Goal: Transaction & Acquisition: Purchase product/service

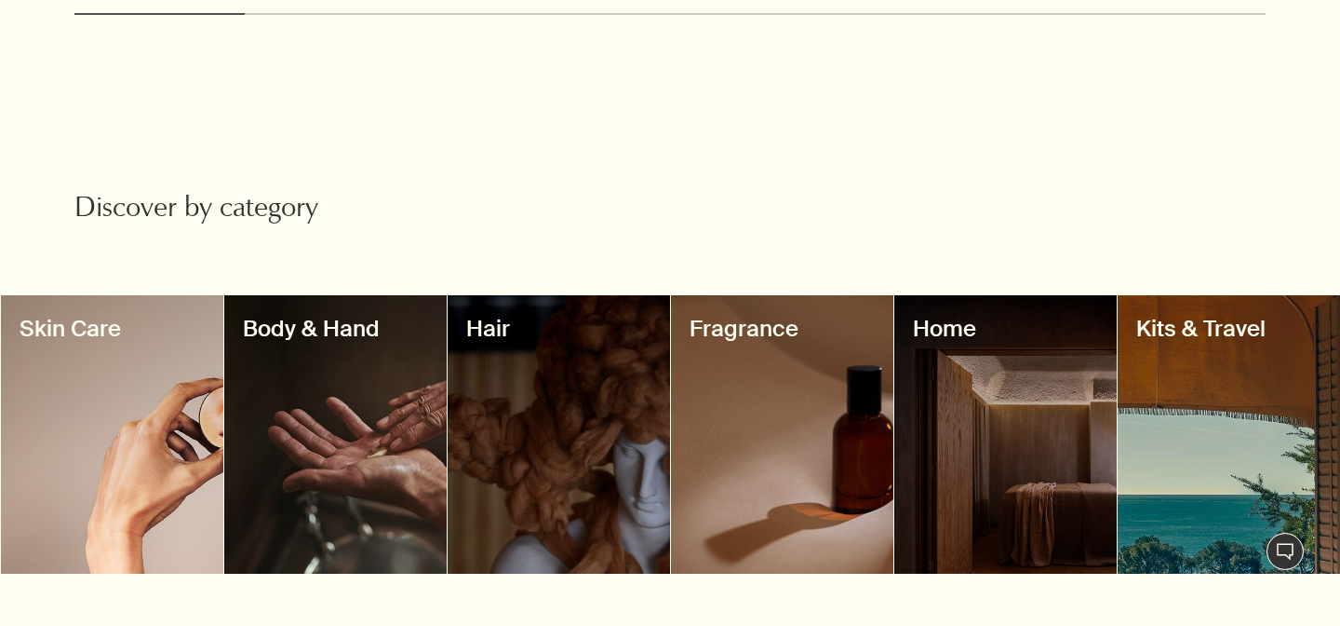
scroll to position [1378, 0]
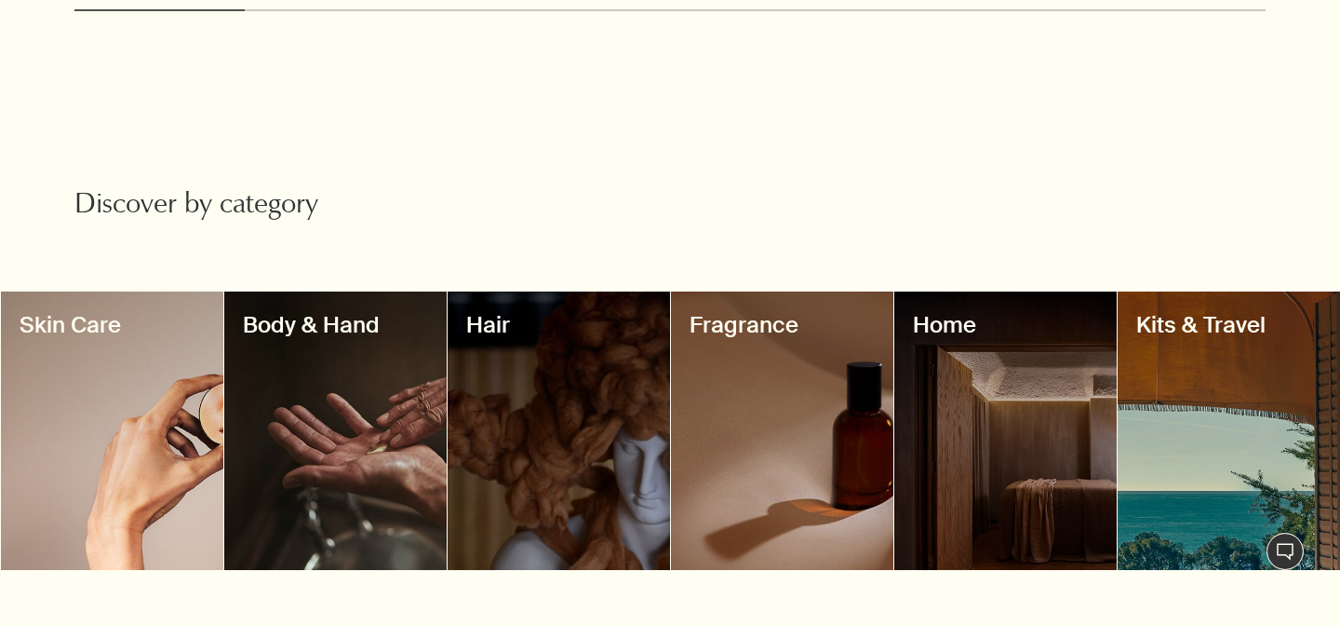
click at [344, 325] on h3 "Body & Hand" at bounding box center [335, 325] width 185 height 30
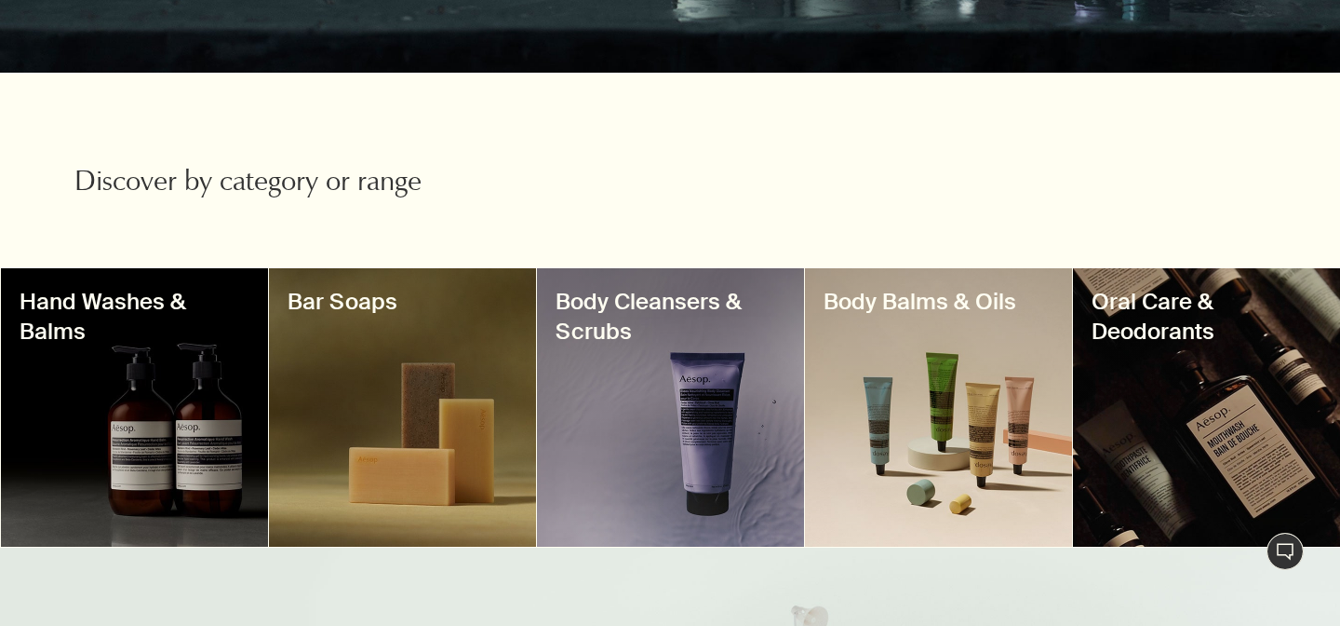
scroll to position [559, 0]
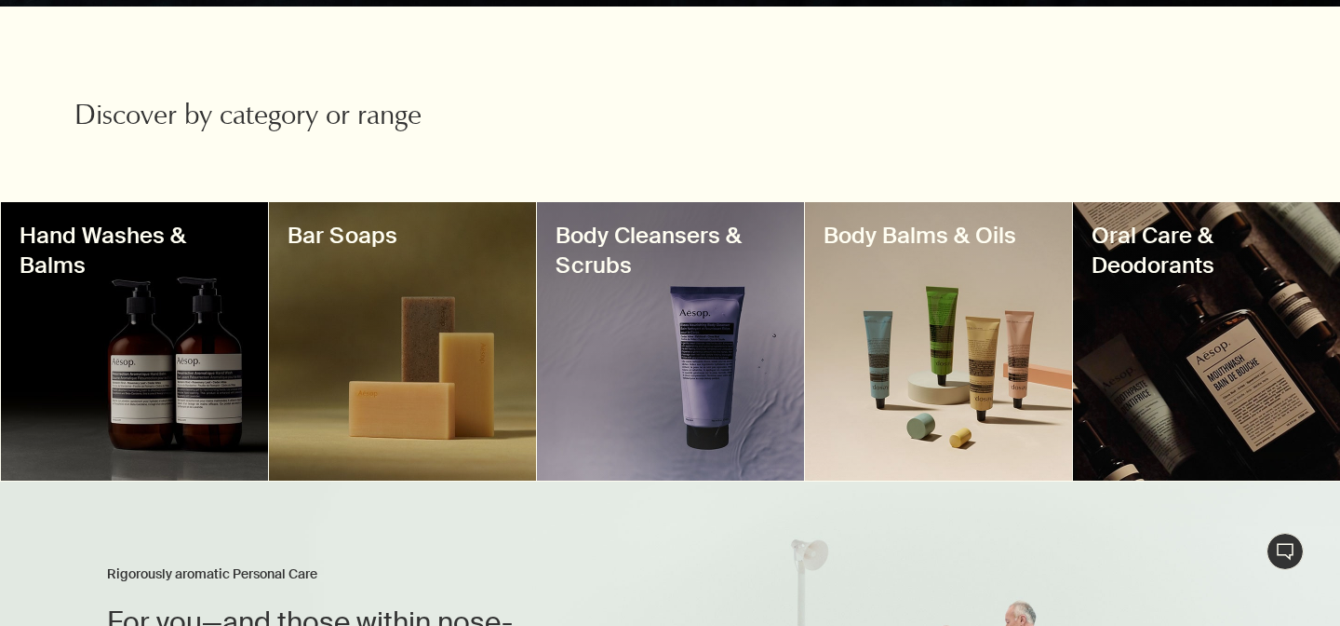
click at [128, 231] on h3 "Hand Washes & Balms" at bounding box center [135, 251] width 230 height 60
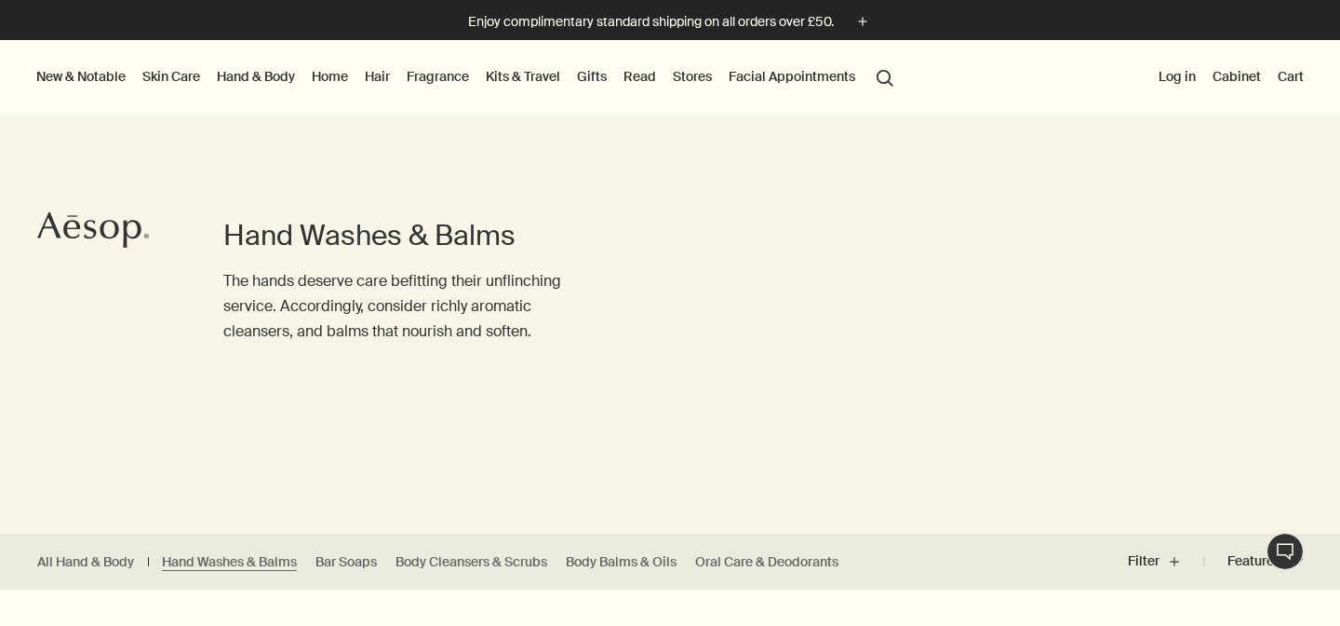
click at [528, 77] on link "Kits & Travel" at bounding box center [523, 76] width 82 height 24
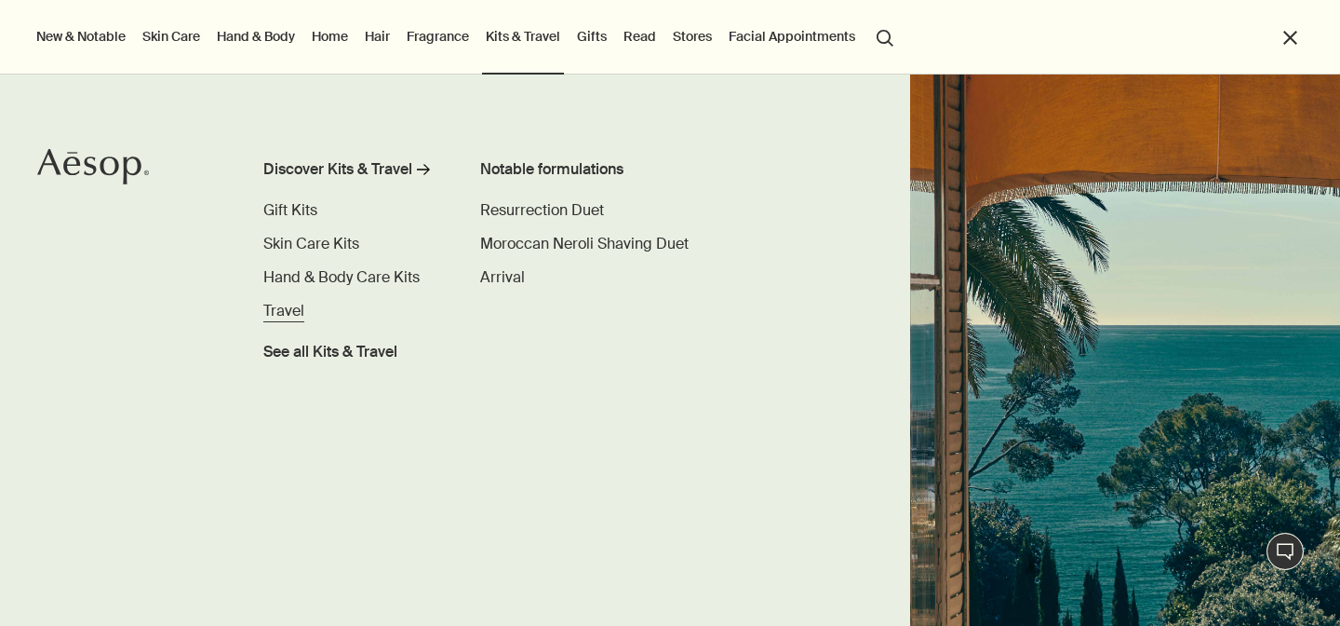
click at [297, 312] on span "Travel" at bounding box center [283, 311] width 41 height 20
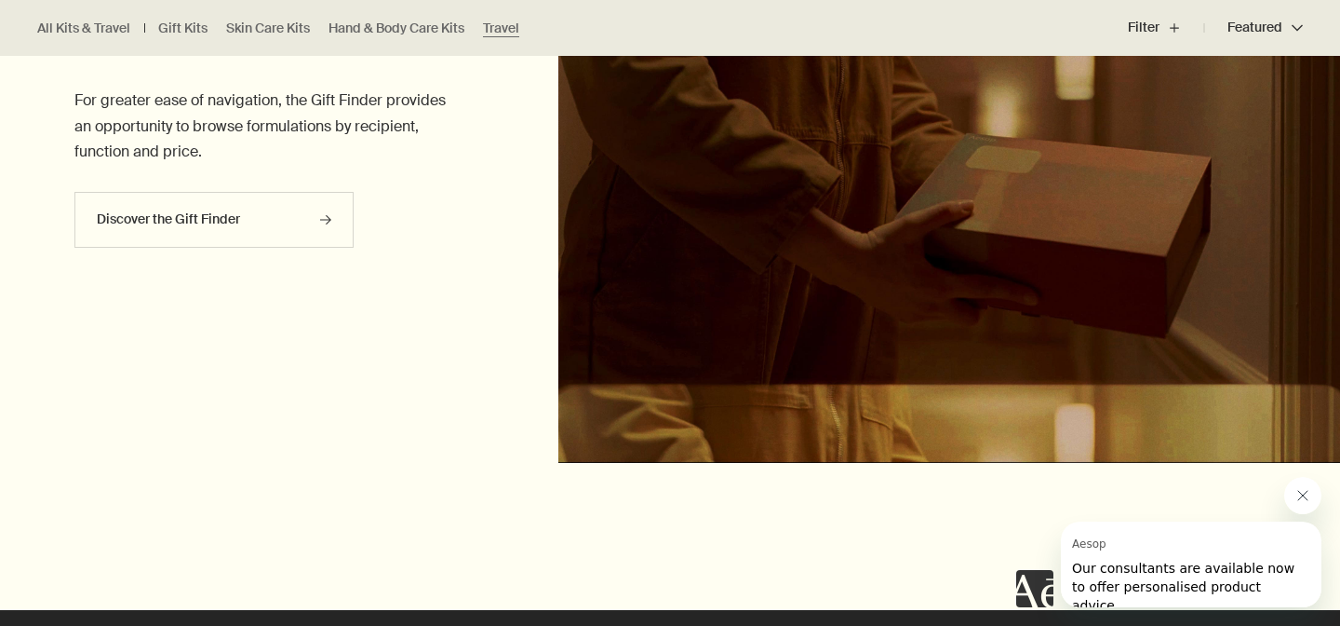
scroll to position [5362, 0]
